Goal: Use online tool/utility: Use online tool/utility

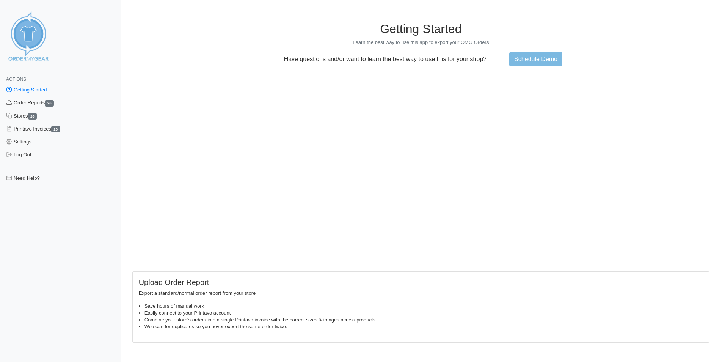
click at [38, 102] on link "Order Reports 26" at bounding box center [60, 102] width 121 height 13
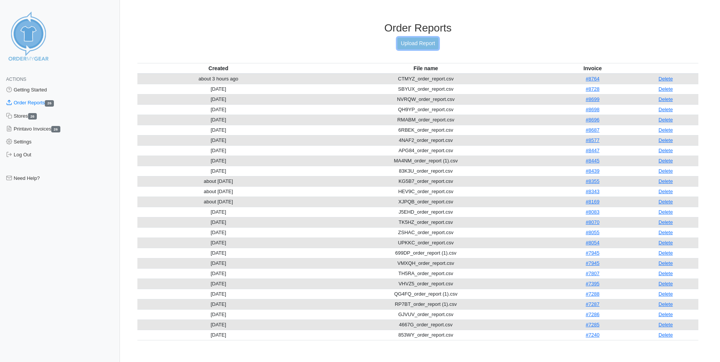
click at [434, 39] on link "Upload Report" at bounding box center [417, 44] width 41 height 12
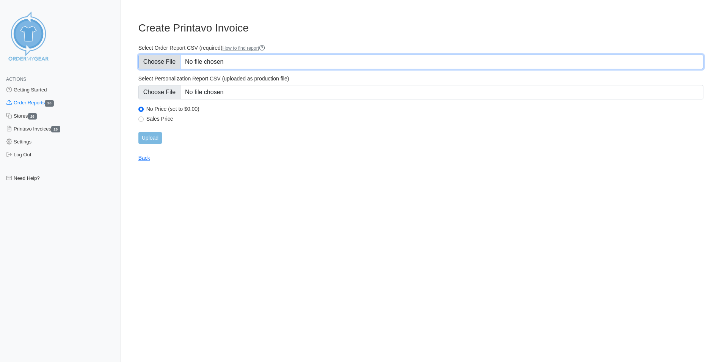
click at [209, 66] on input "Select Order Report CSV (required) How to find report" at bounding box center [420, 62] width 565 height 14
type input "C:\fakepath\J58UR_order_report.csv"
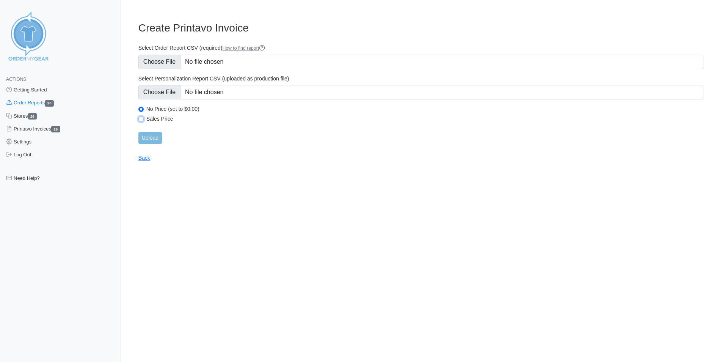
click at [141, 118] on input "Sales Price" at bounding box center [140, 118] width 5 height 5
radio input "true"
click at [159, 138] on input "Upload" at bounding box center [150, 138] width 24 height 12
